Goal: Check status: Check status

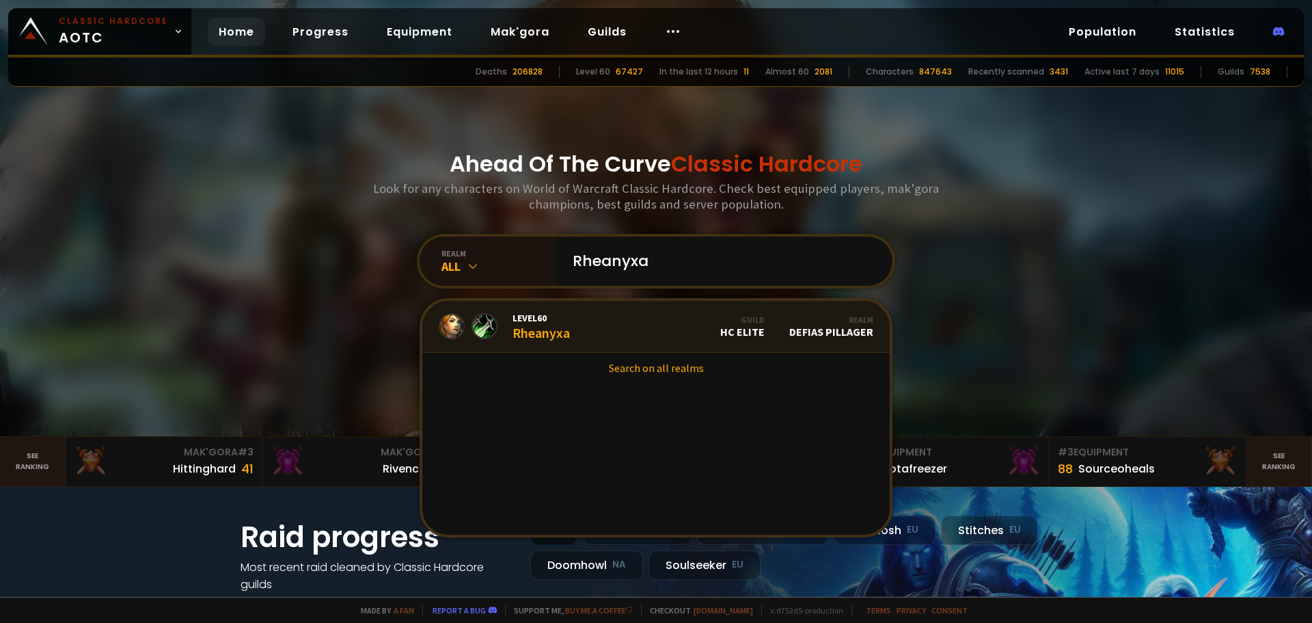
type input "Rheanyxa"
click at [707, 321] on link "Level 60 Rheanyxa Guild HC Elite Realm Defias Pillager" at bounding box center [656, 327] width 468 height 52
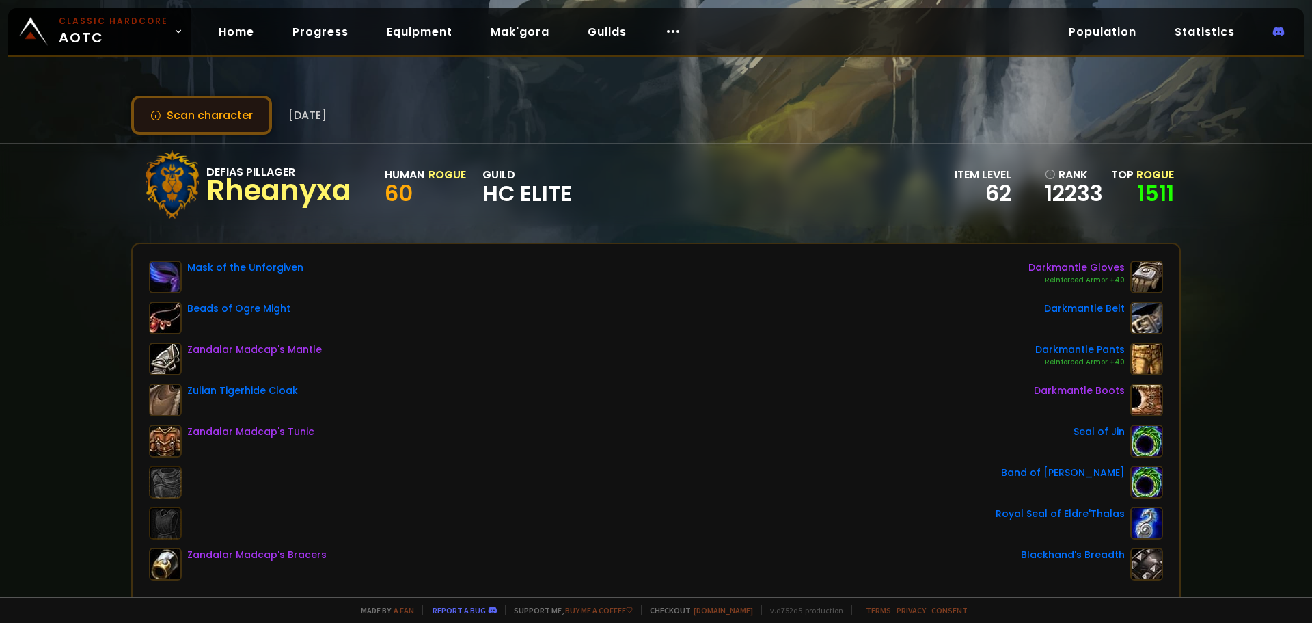
click at [221, 133] on button "Scan character" at bounding box center [201, 115] width 141 height 39
click at [219, 124] on button "Scan character" at bounding box center [201, 115] width 141 height 39
click at [184, 122] on button "Scan character" at bounding box center [201, 115] width 141 height 39
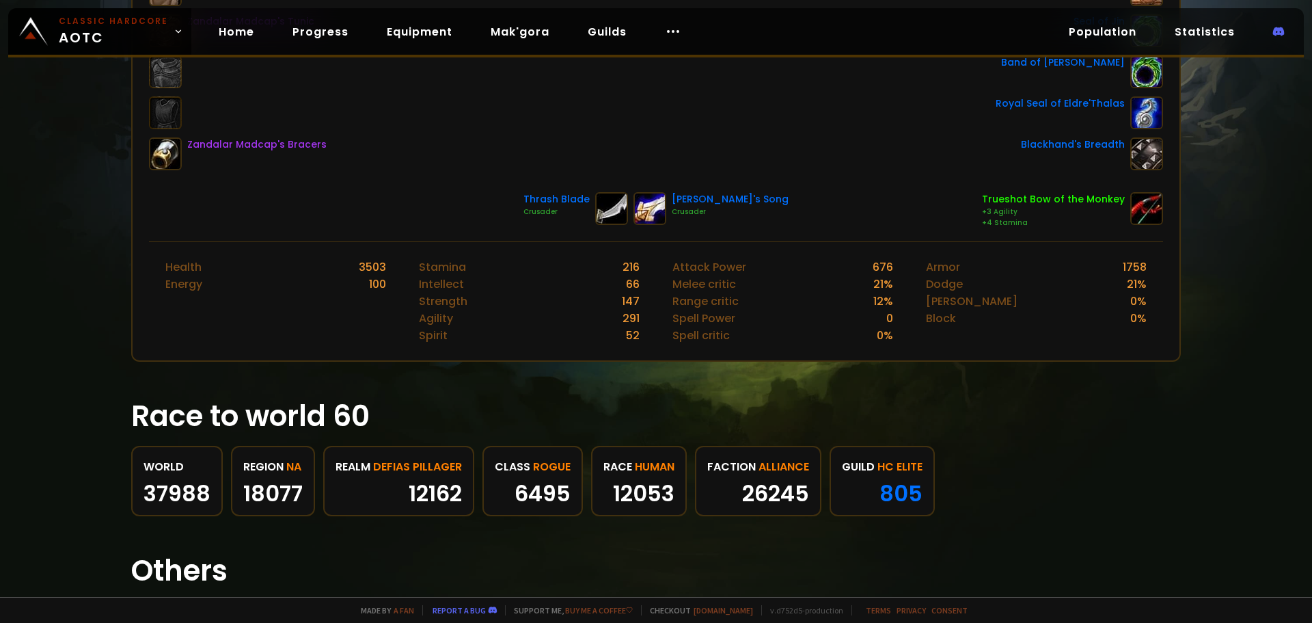
scroll to position [547, 0]
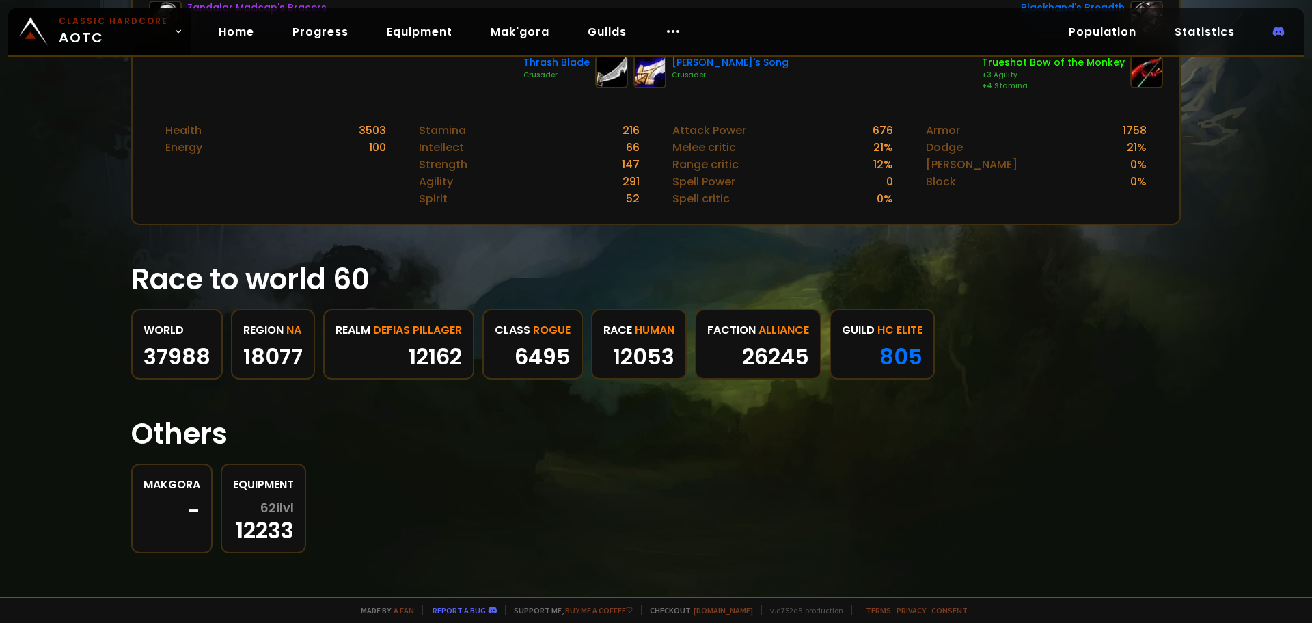
click at [265, 507] on span "62 ilvl" at bounding box center [276, 508] width 33 height 14
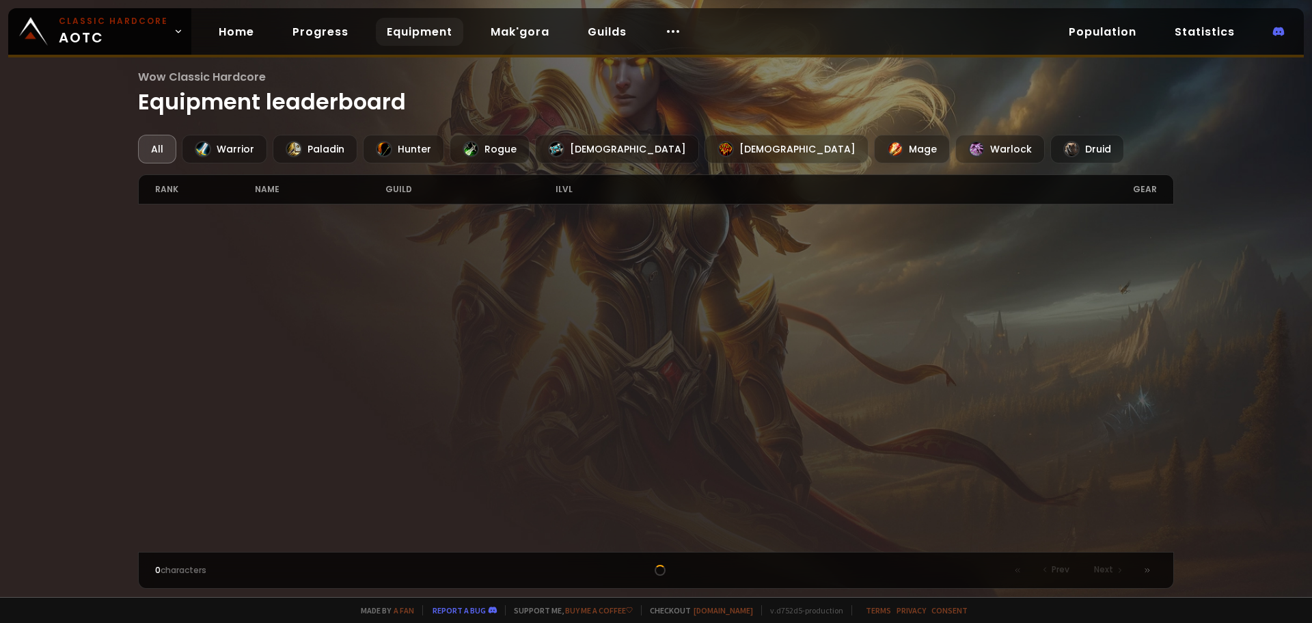
click at [265, 507] on div at bounding box center [656, 377] width 1037 height 347
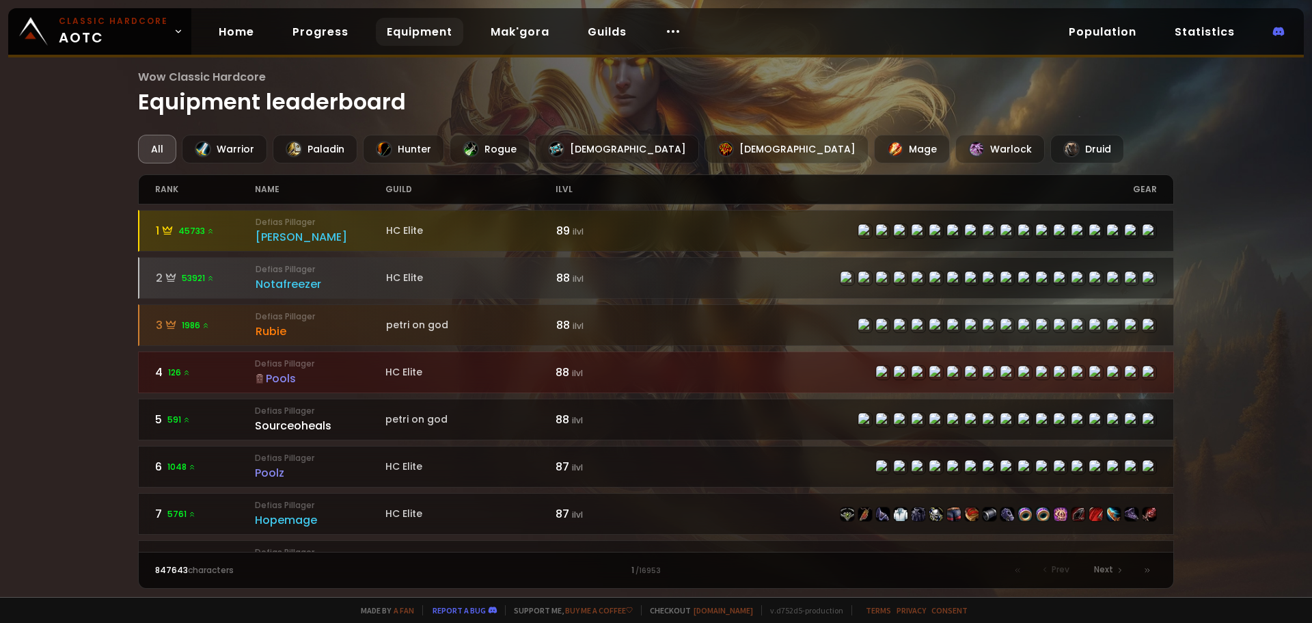
click at [918, 57] on div "Wow Classic Hardcore Equipment leaderboard All Warrior Paladin Hunter Rogue Pri…" at bounding box center [656, 298] width 1312 height 597
